Goal: Find specific page/section: Find specific page/section

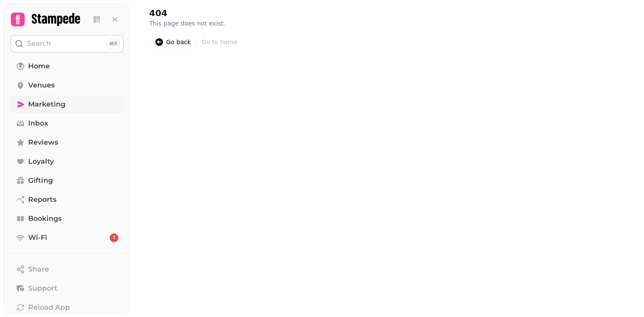
click at [41, 104] on span "Marketing" at bounding box center [46, 104] width 37 height 10
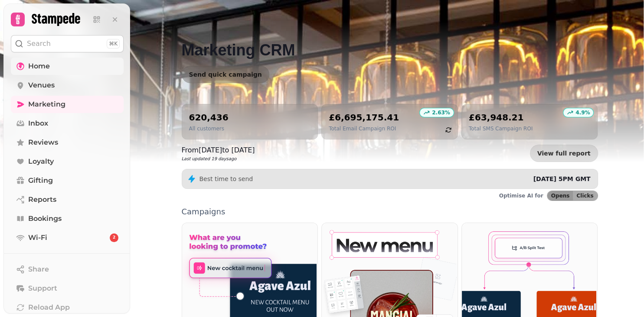
click at [39, 67] on span "Home" at bounding box center [39, 66] width 22 height 10
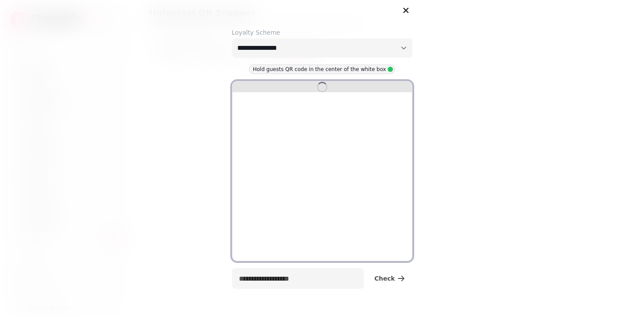
select select "**********"
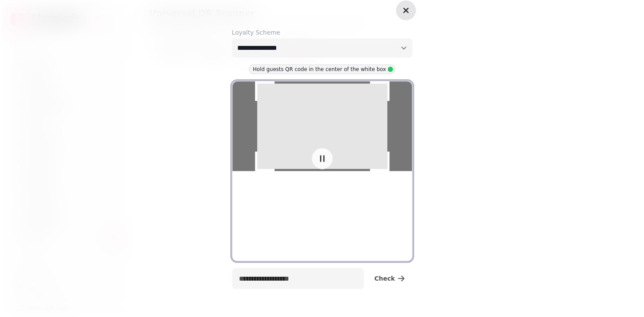
click at [405, 11] on icon "button" at bounding box center [405, 10] width 5 height 5
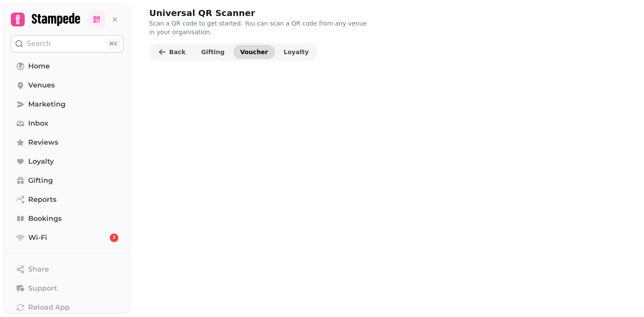
click at [241, 50] on span "Voucher" at bounding box center [254, 52] width 28 height 6
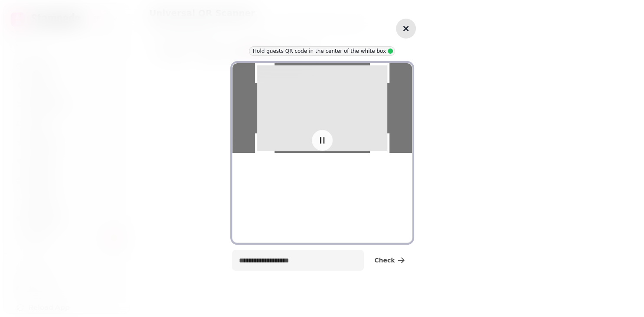
click at [407, 28] on icon "button" at bounding box center [405, 28] width 5 height 5
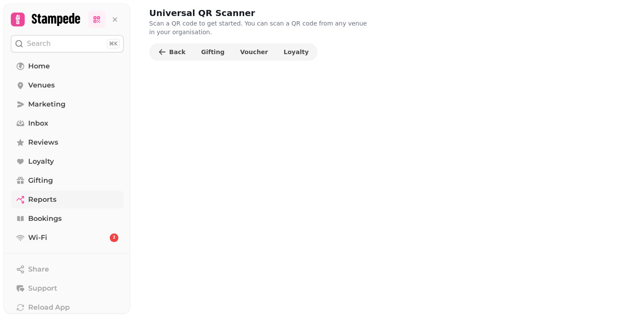
click at [46, 199] on span "Reports" at bounding box center [42, 200] width 28 height 10
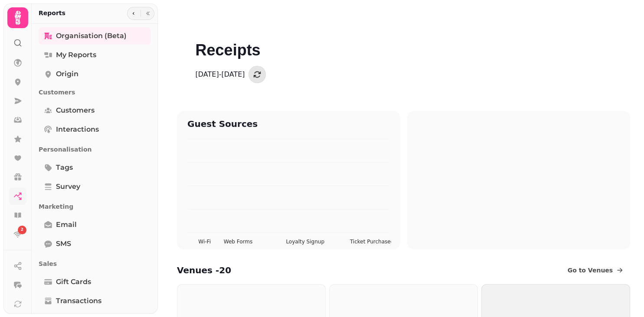
click at [136, 14] on icon "button" at bounding box center [133, 13] width 5 height 5
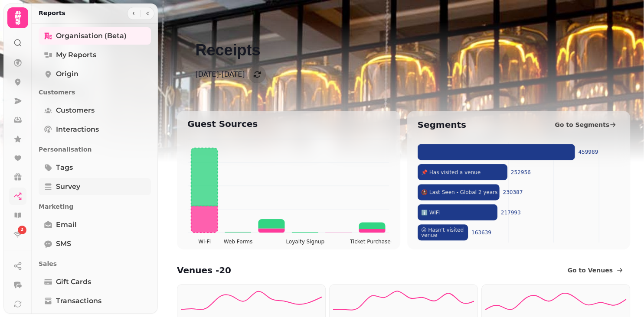
click at [136, 17] on button "button" at bounding box center [133, 13] width 10 height 10
click at [67, 186] on span "survey" at bounding box center [68, 187] width 24 height 10
